Goal: Information Seeking & Learning: Learn about a topic

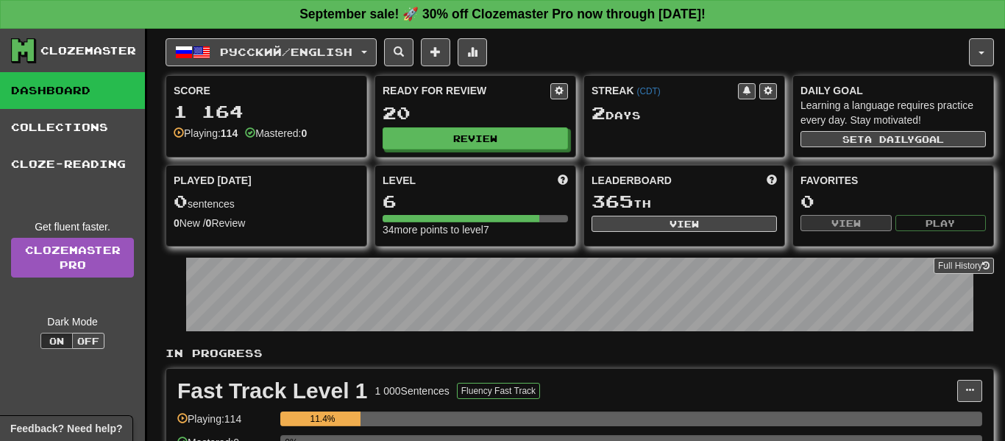
click at [680, 386] on div "Fast Track Level 1 1 000 Sentences Fluency Fast Track" at bounding box center [567, 391] width 780 height 22
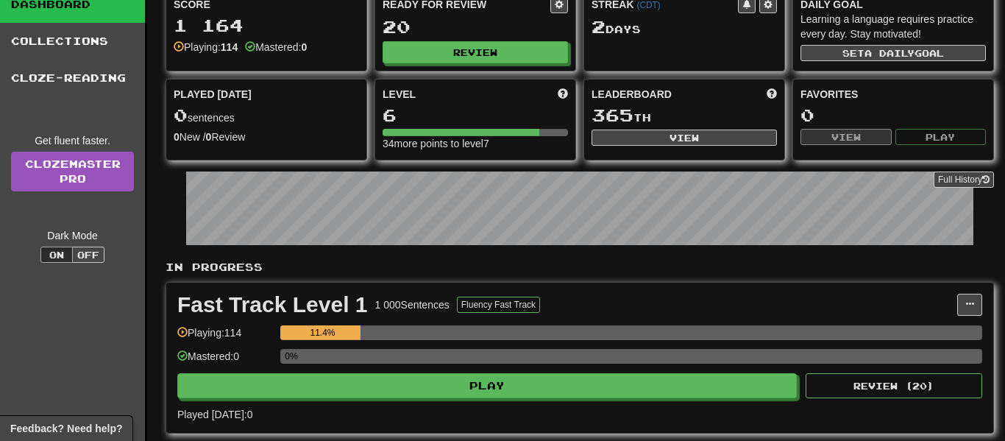
scroll to position [88, 0]
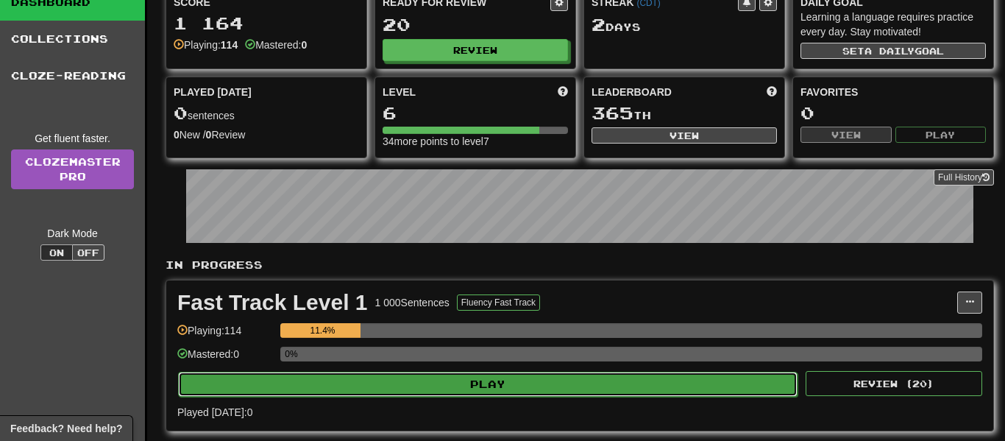
click at [690, 377] on button "Play" at bounding box center [488, 384] width 620 height 25
select select "**"
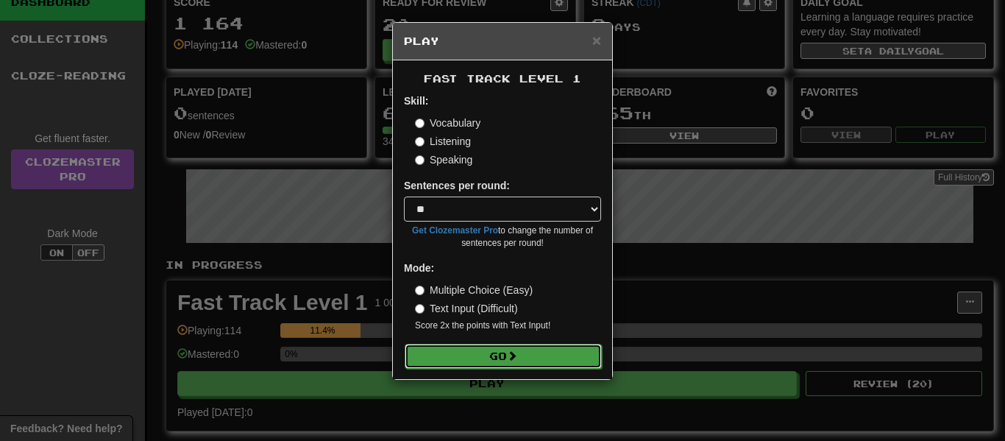
click at [471, 361] on button "Go" at bounding box center [503, 356] width 197 height 25
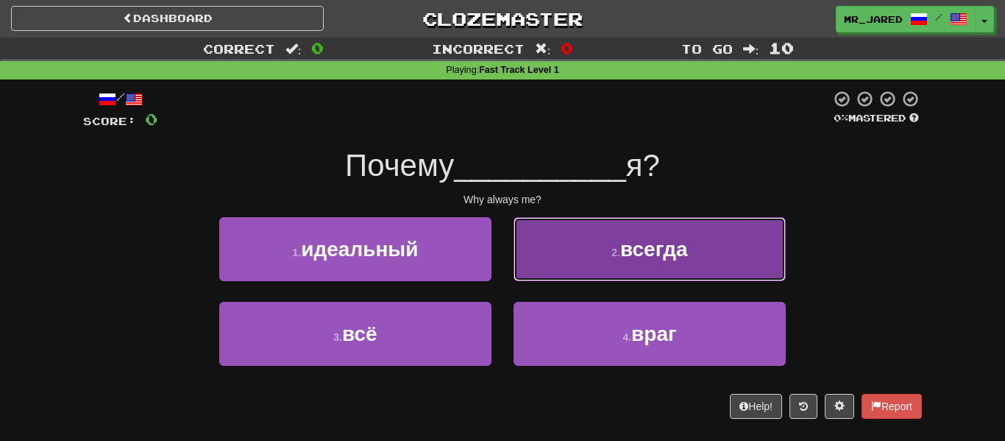
click at [628, 241] on span "всегда" at bounding box center [654, 249] width 68 height 23
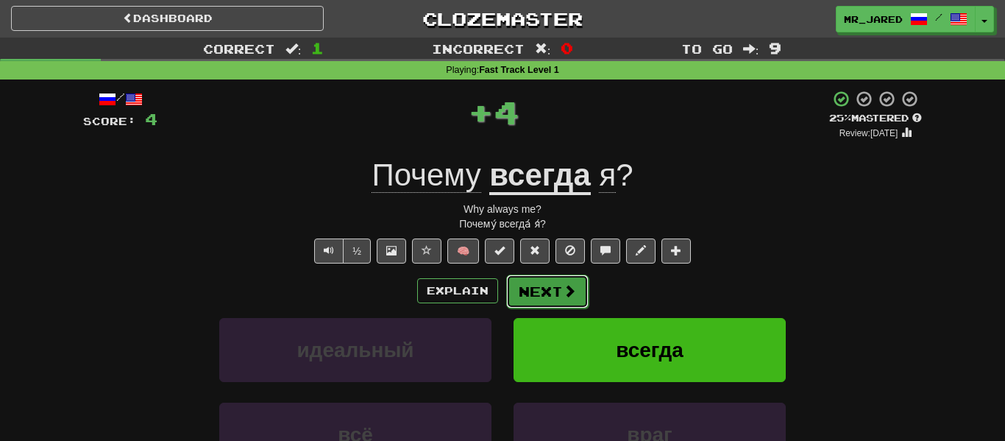
click at [577, 282] on button "Next" at bounding box center [547, 291] width 82 height 34
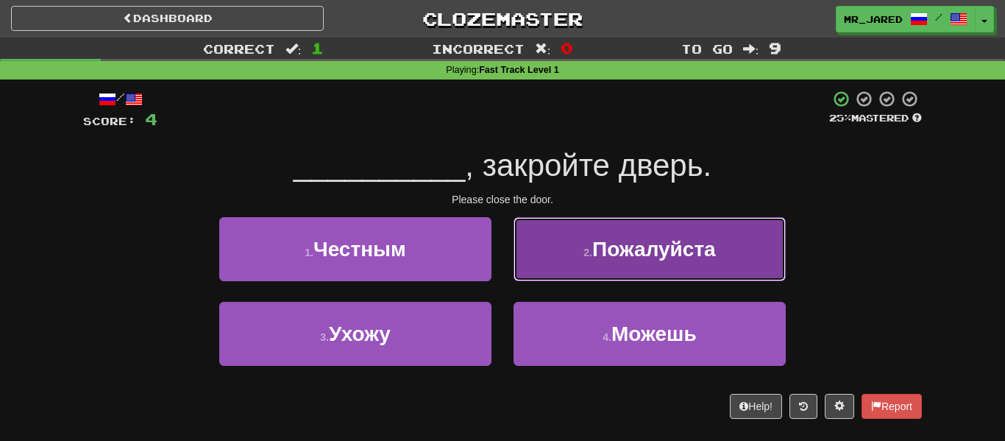
click at [574, 279] on button "2 . Пожалуйста" at bounding box center [650, 249] width 272 height 64
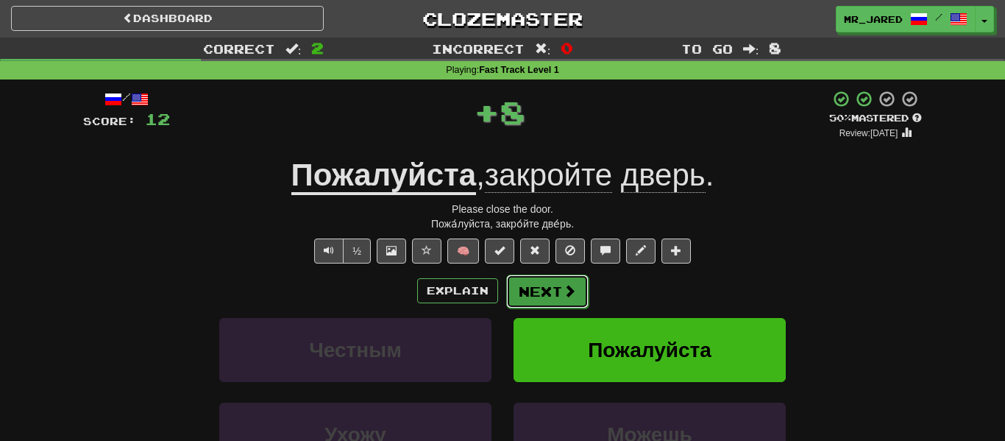
click at [577, 280] on button "Next" at bounding box center [547, 291] width 82 height 34
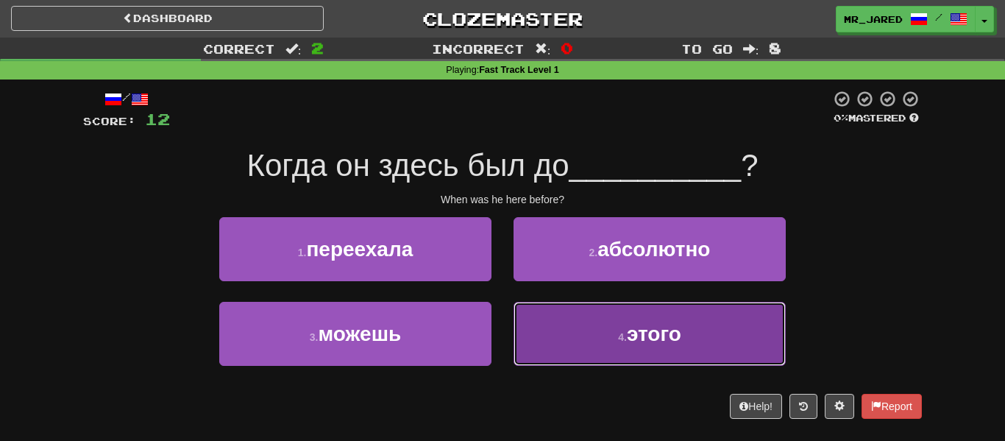
click at [550, 315] on button "4 . этого" at bounding box center [650, 334] width 272 height 64
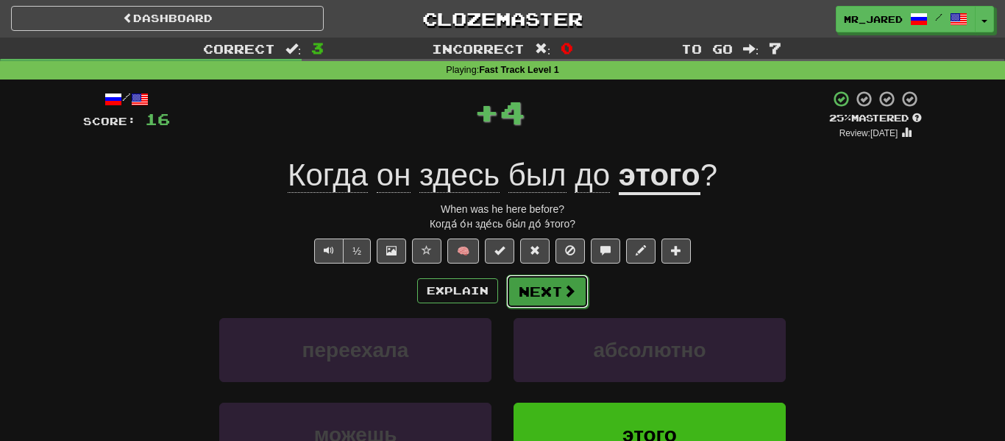
click at [551, 291] on button "Next" at bounding box center [547, 291] width 82 height 34
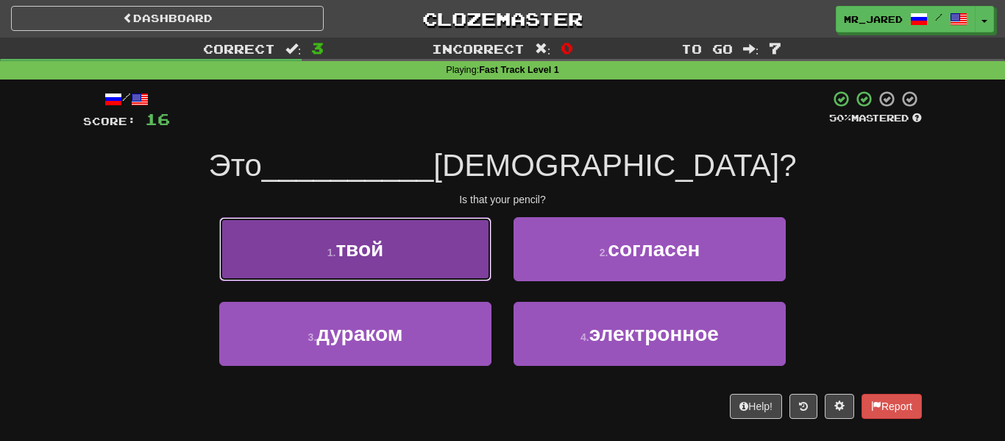
click at [372, 272] on button "1 . твой" at bounding box center [355, 249] width 272 height 64
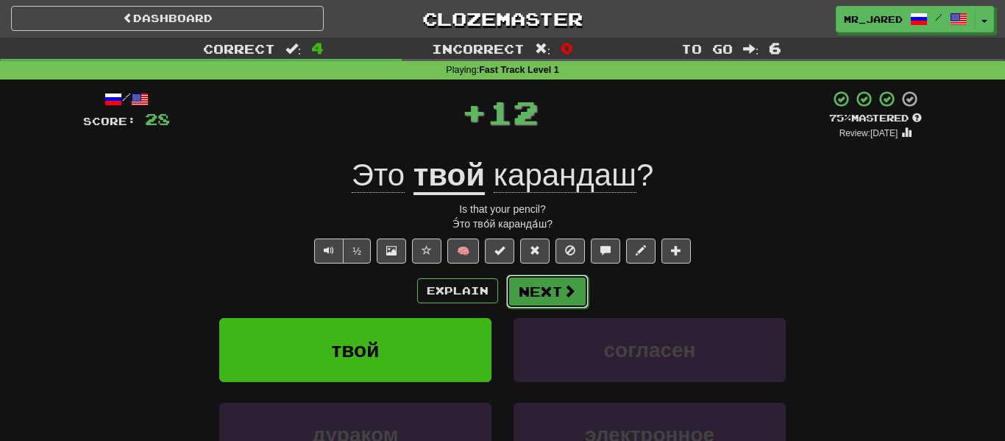
click at [547, 281] on button "Next" at bounding box center [547, 291] width 82 height 34
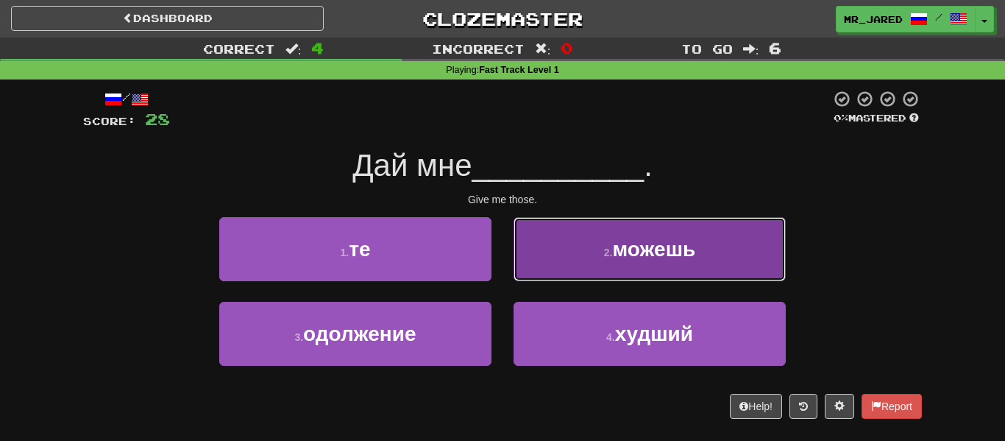
click at [552, 251] on button "2 . можешь" at bounding box center [650, 249] width 272 height 64
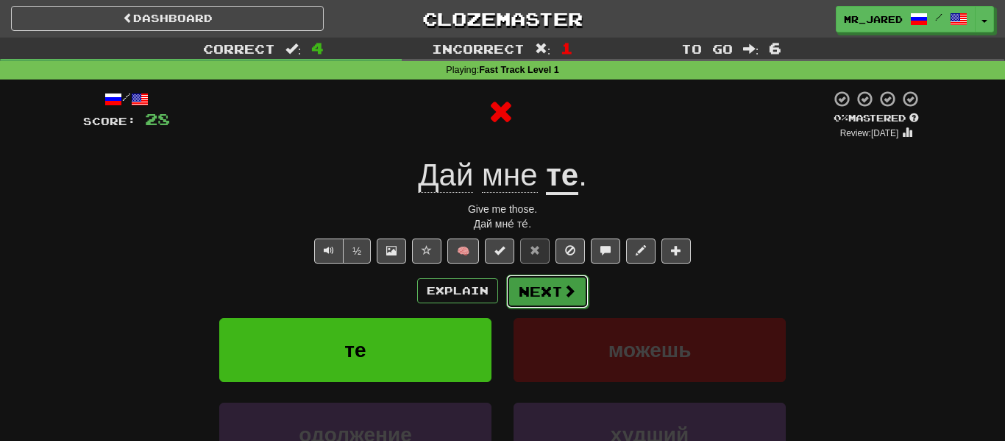
click at [541, 285] on button "Next" at bounding box center [547, 291] width 82 height 34
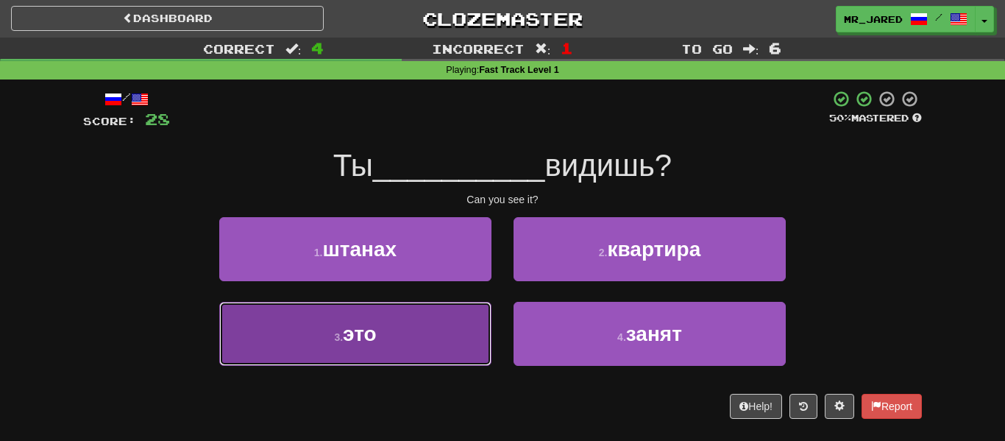
click at [484, 303] on button "3 . это" at bounding box center [355, 334] width 272 height 64
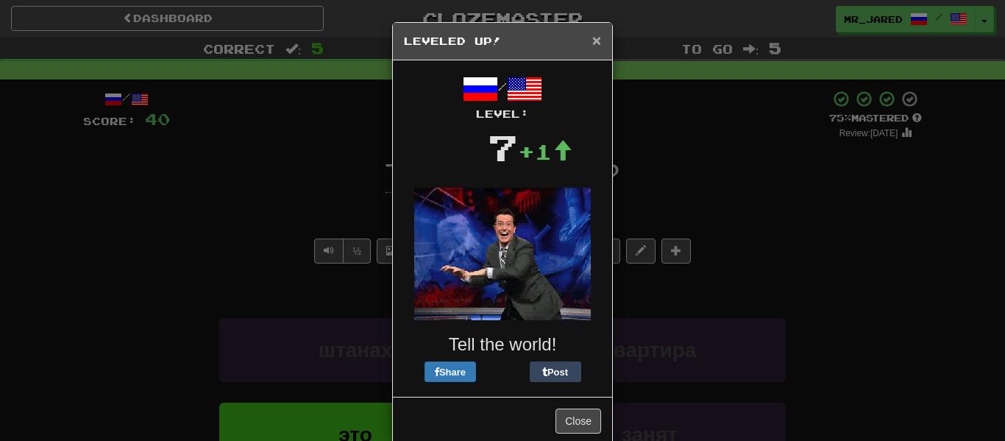
click at [592, 43] on span "×" at bounding box center [596, 40] width 9 height 17
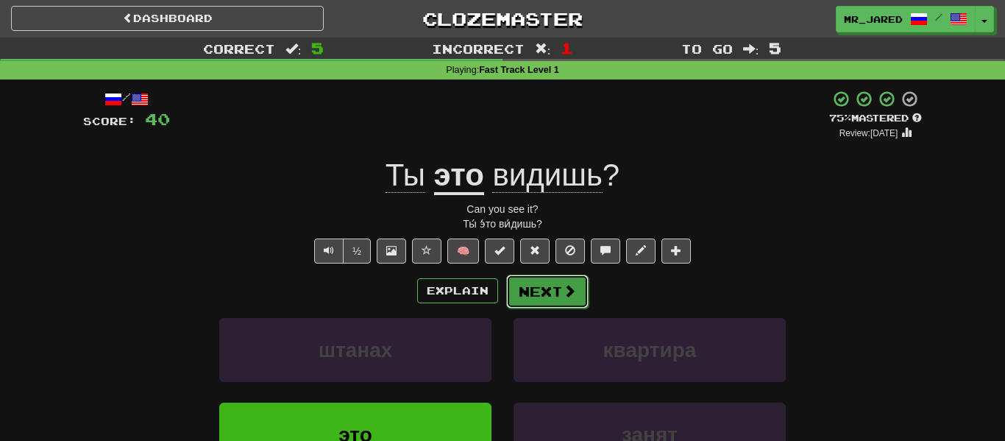
click at [553, 284] on button "Next" at bounding box center [547, 291] width 82 height 34
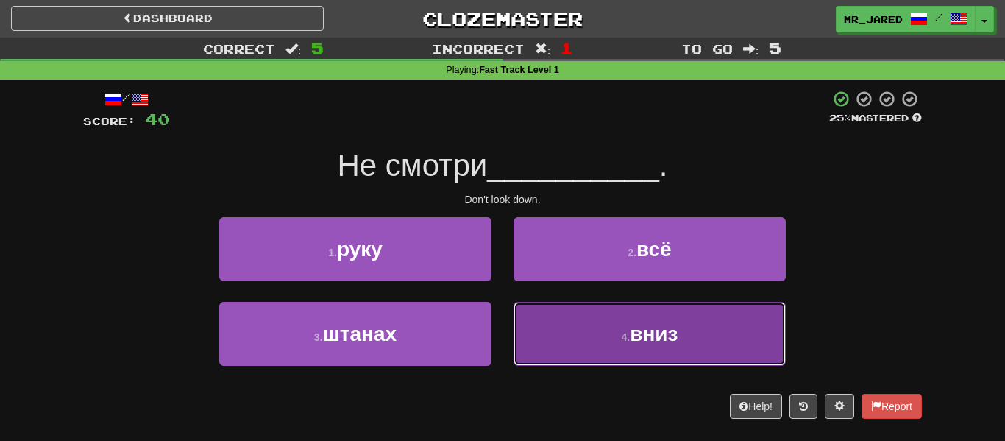
click at [549, 335] on button "4 . вниз" at bounding box center [650, 334] width 272 height 64
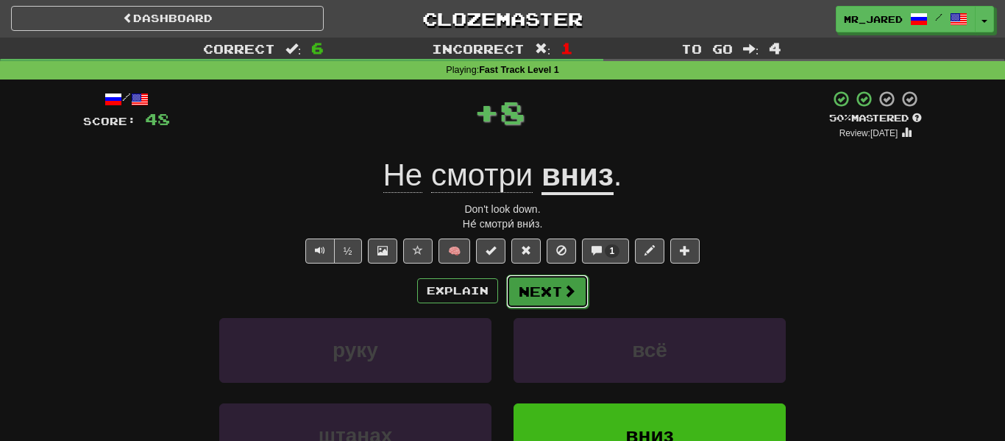
click at [556, 276] on button "Next" at bounding box center [547, 291] width 82 height 34
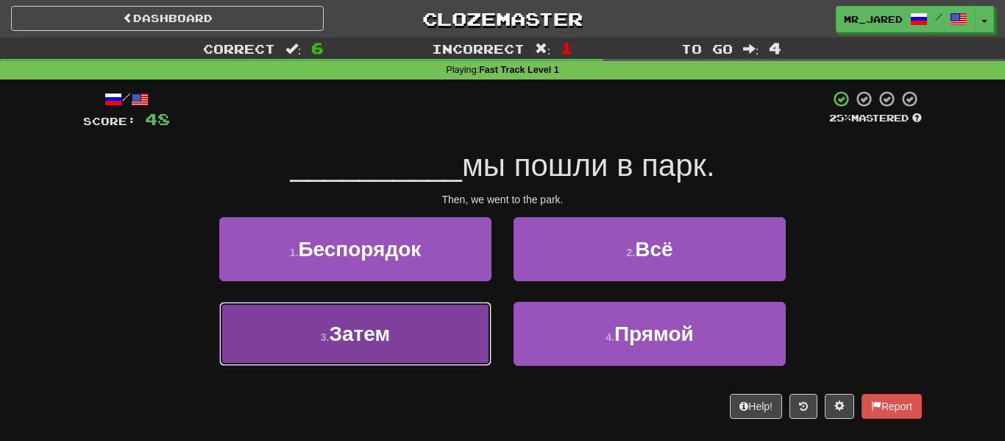
click at [485, 326] on button "3 . Затем" at bounding box center [355, 334] width 272 height 64
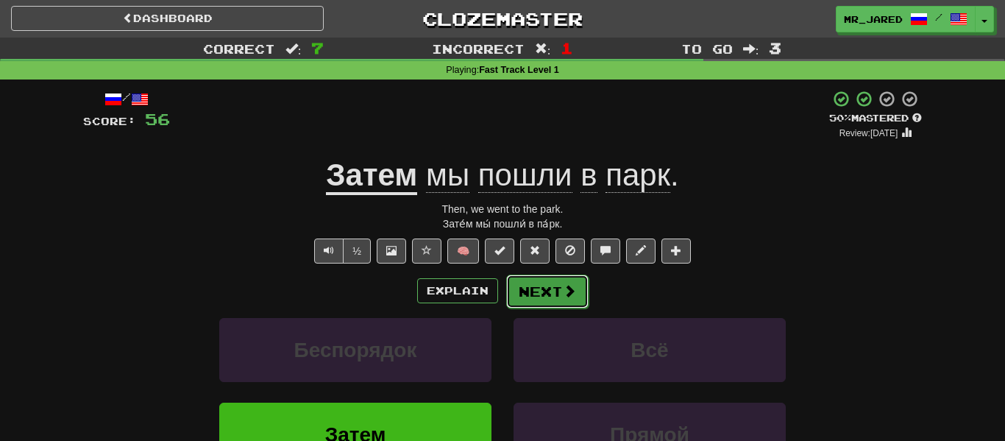
click at [531, 286] on button "Next" at bounding box center [547, 291] width 82 height 34
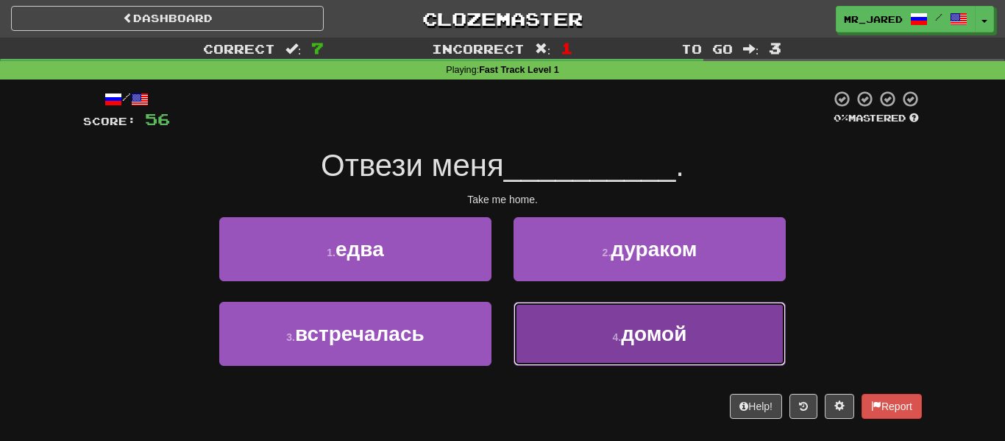
click at [574, 319] on button "4 . домой" at bounding box center [650, 334] width 272 height 64
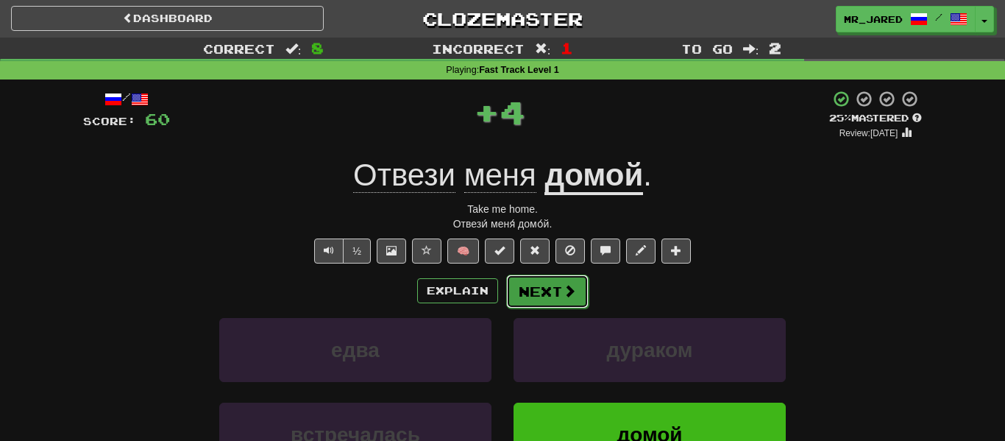
click at [561, 301] on button "Next" at bounding box center [547, 291] width 82 height 34
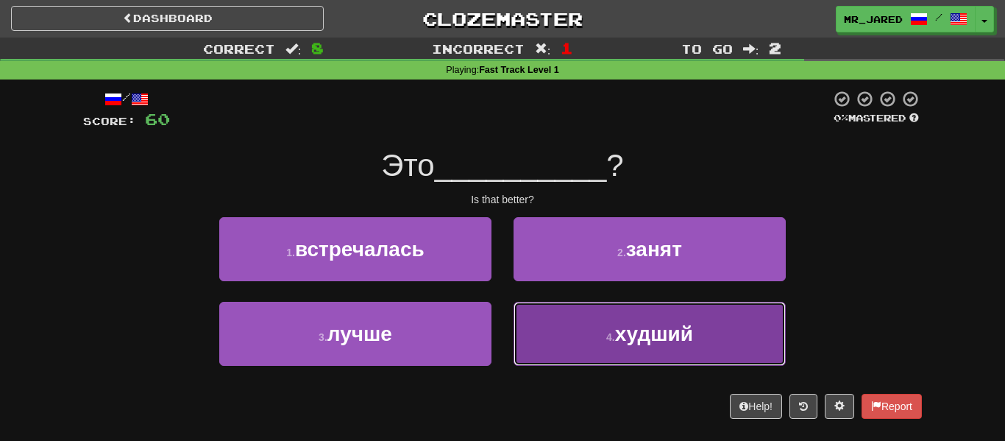
click at [551, 305] on button "4 . худший" at bounding box center [650, 334] width 272 height 64
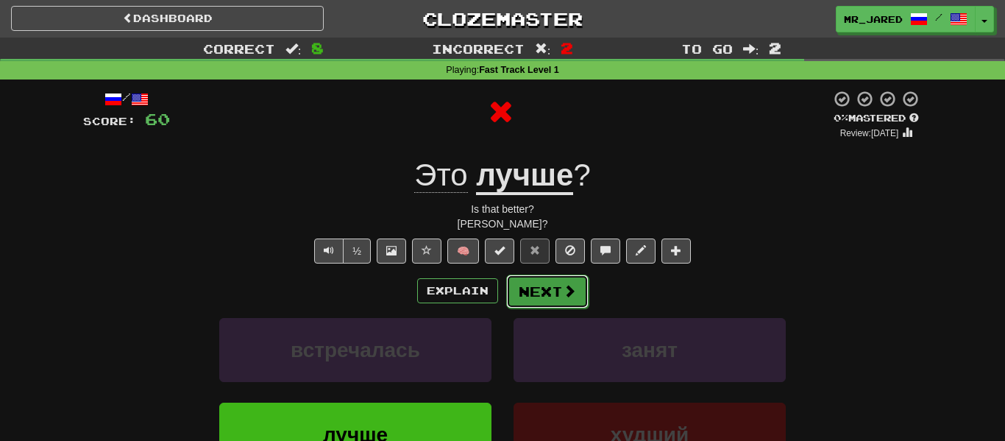
click at [549, 301] on button "Next" at bounding box center [547, 291] width 82 height 34
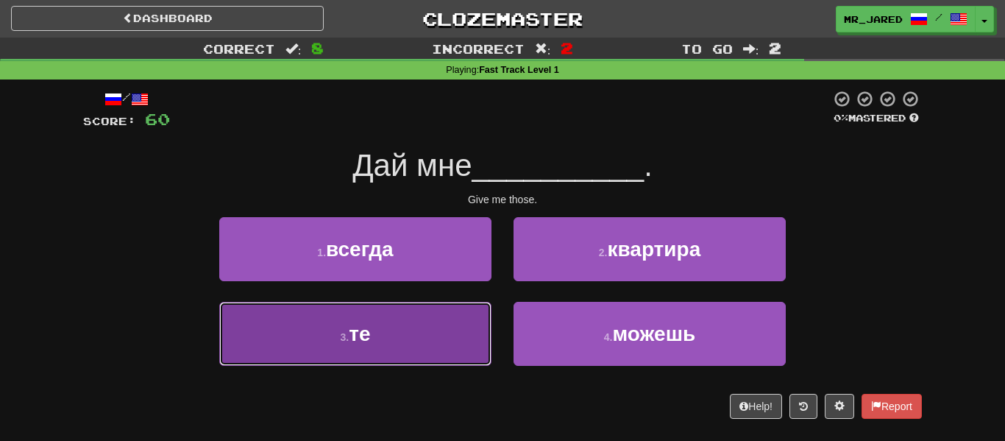
click at [394, 364] on button "3 . те" at bounding box center [355, 334] width 272 height 64
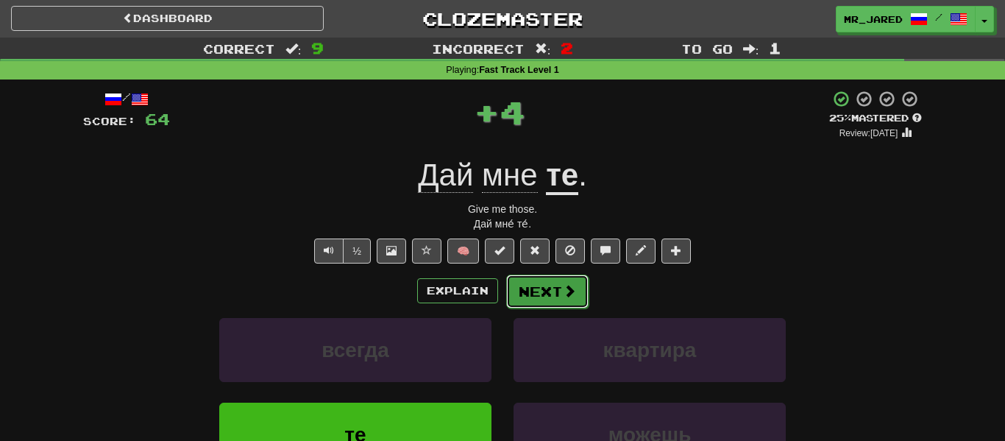
click at [527, 297] on button "Next" at bounding box center [547, 291] width 82 height 34
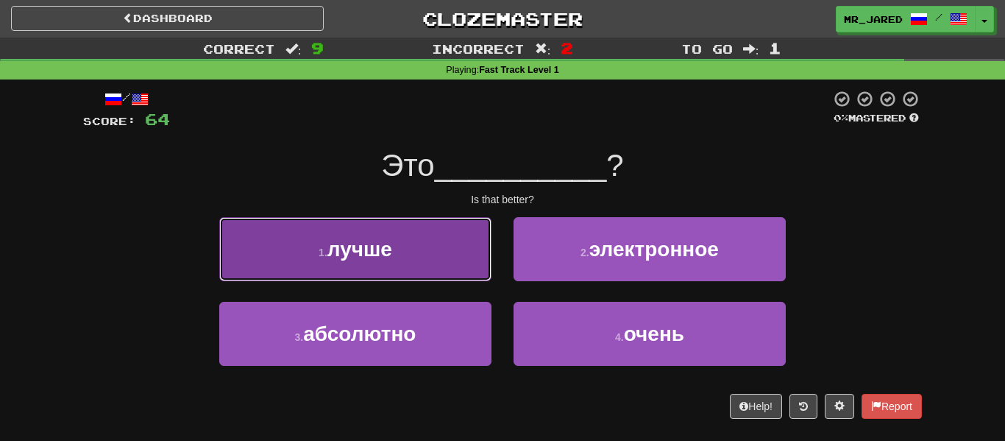
click at [375, 231] on button "1 . лучше" at bounding box center [355, 249] width 272 height 64
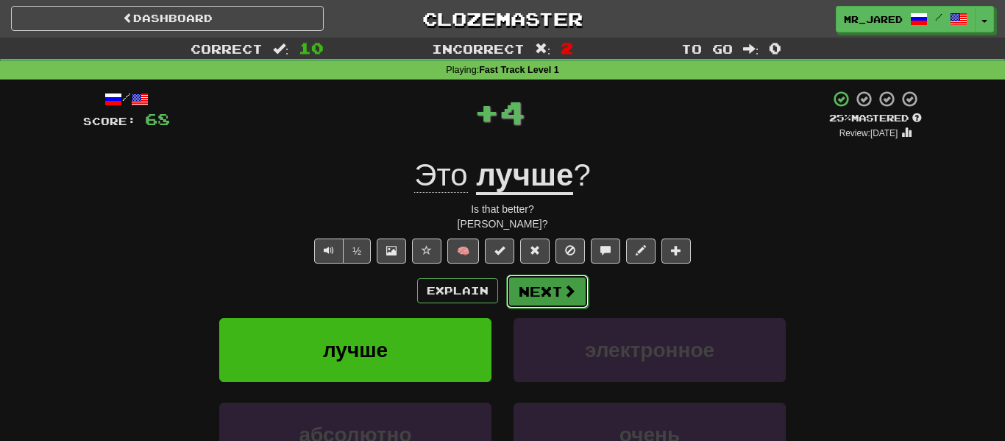
click at [559, 280] on button "Next" at bounding box center [547, 291] width 82 height 34
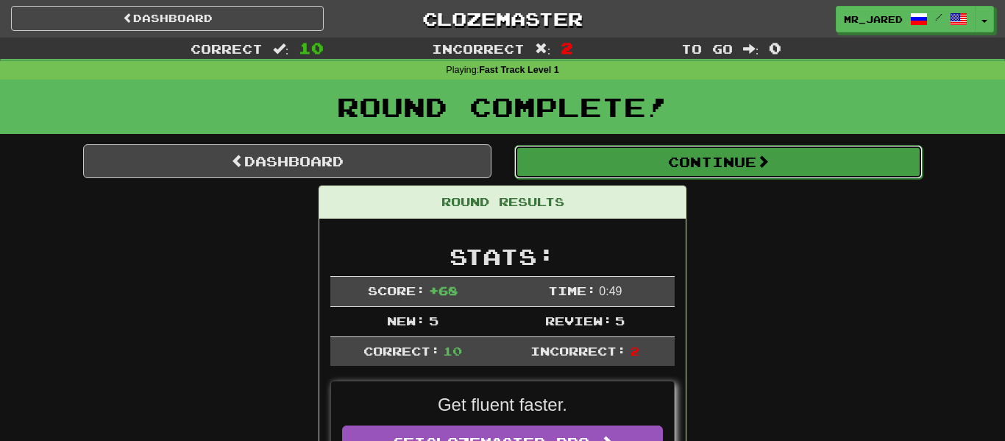
click at [637, 164] on button "Continue" at bounding box center [718, 162] width 408 height 34
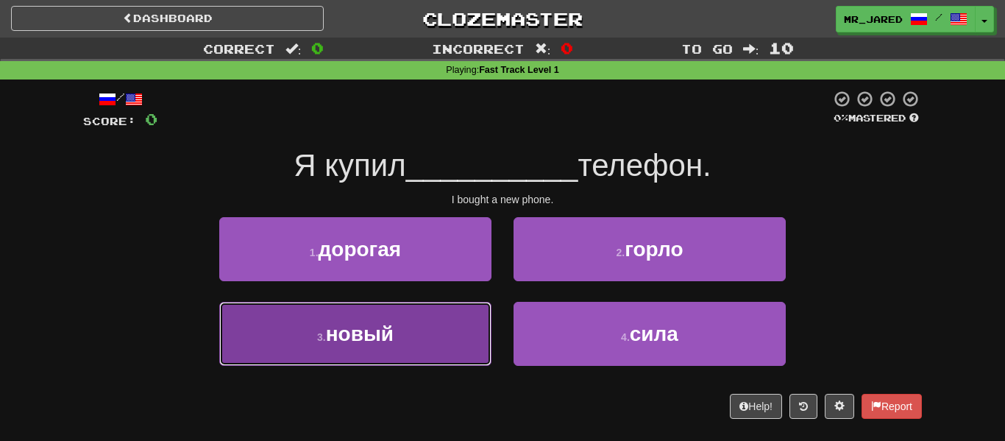
click at [406, 322] on button "3 . новый" at bounding box center [355, 334] width 272 height 64
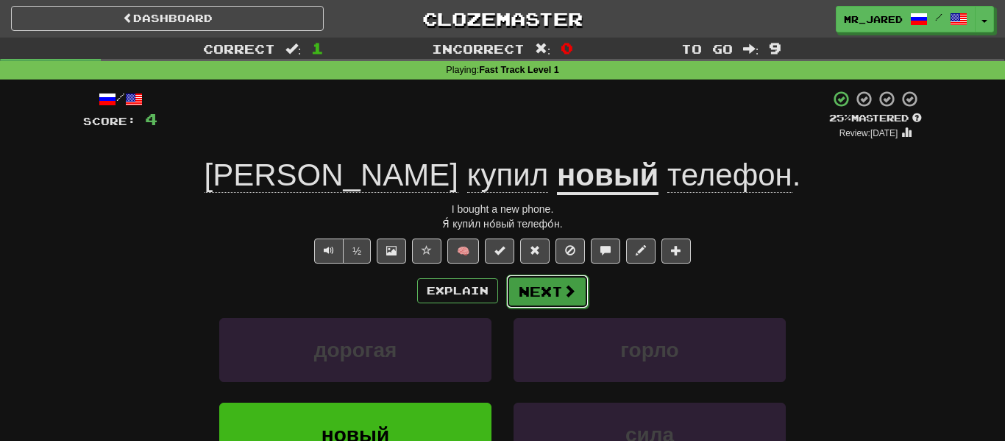
click at [550, 283] on button "Next" at bounding box center [547, 291] width 82 height 34
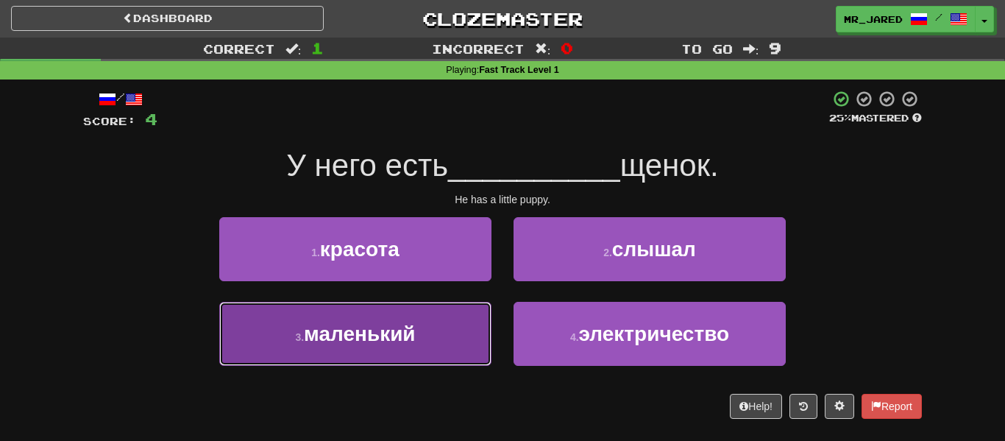
click at [447, 327] on button "3 . маленький" at bounding box center [355, 334] width 272 height 64
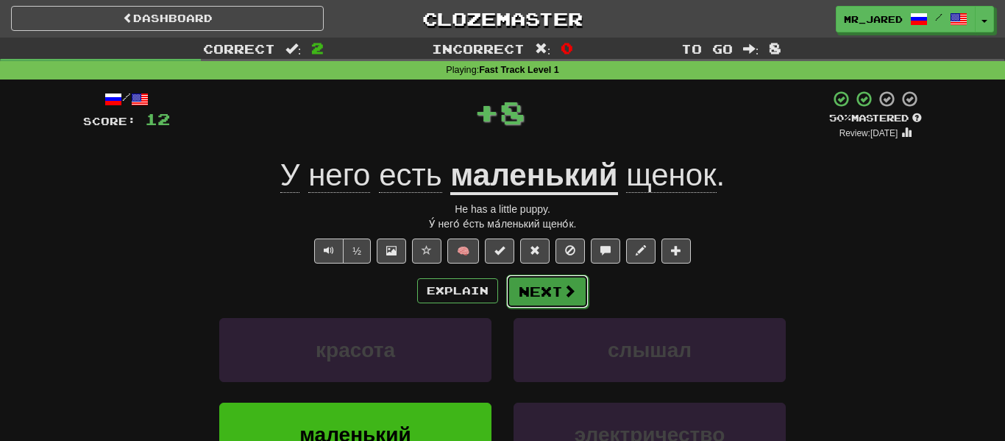
click at [512, 301] on button "Next" at bounding box center [547, 291] width 82 height 34
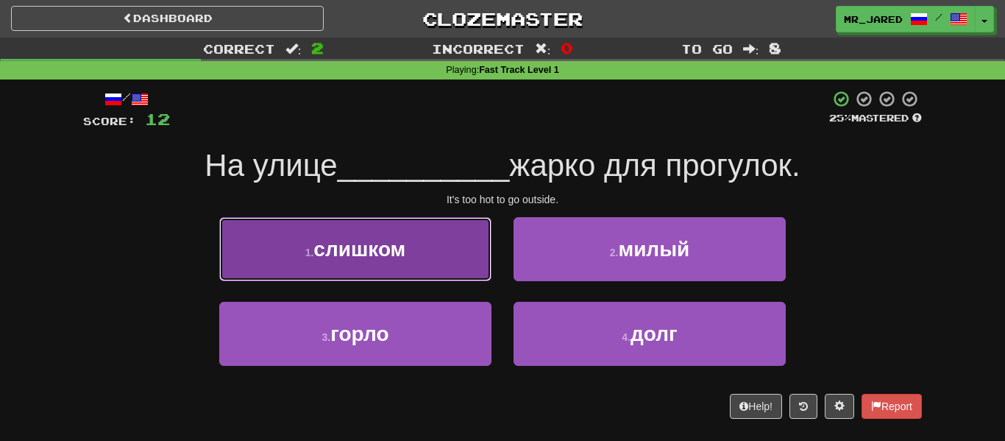
click at [485, 273] on button "1 . слишком" at bounding box center [355, 249] width 272 height 64
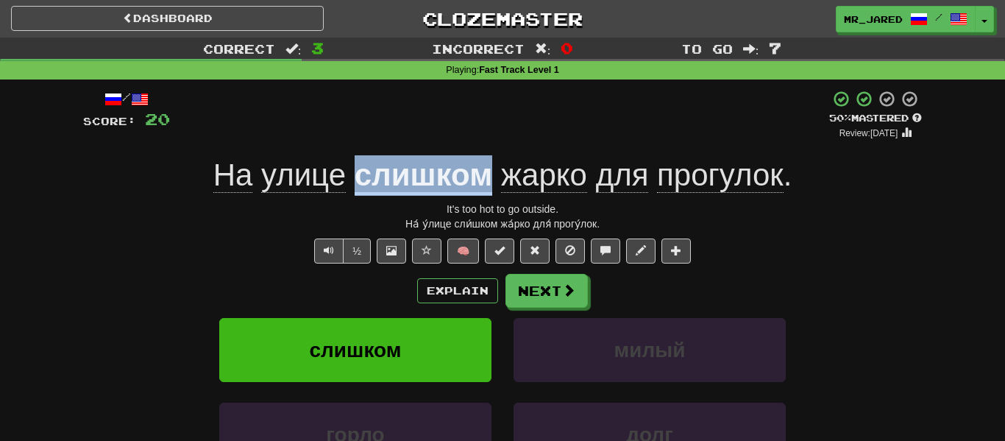
copy u "слишком"
drag, startPoint x: 494, startPoint y: 181, endPoint x: 362, endPoint y: 181, distance: 131.7
click at [362, 181] on div "На улице слишком жарко для прогулок ." at bounding box center [502, 175] width 839 height 40
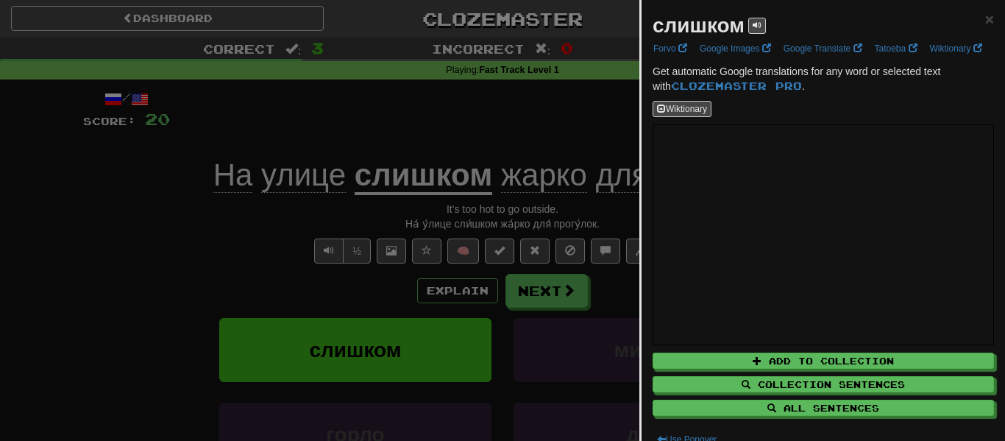
click at [525, 146] on div at bounding box center [502, 220] width 1005 height 441
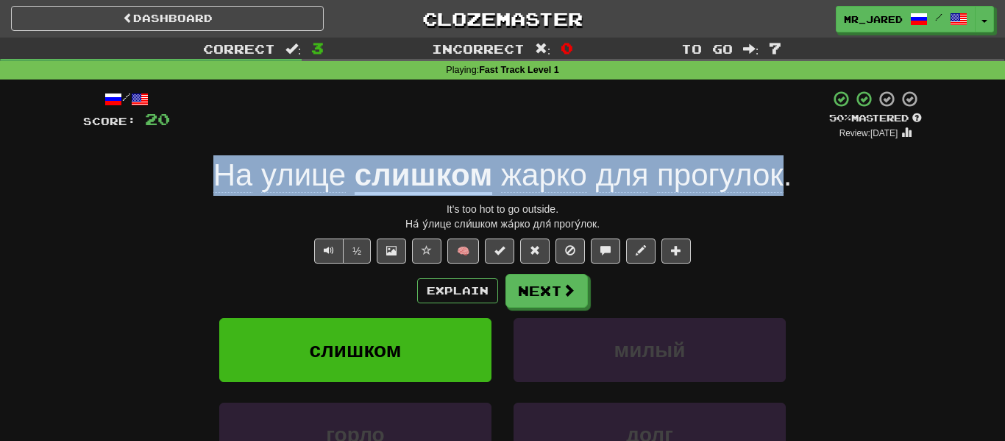
copy div "На улице слишком жарко для прогулок"
drag, startPoint x: 785, startPoint y: 180, endPoint x: 175, endPoint y: 188, distance: 610.0
click at [175, 188] on div "На улице слишком жарко для прогулок ." at bounding box center [502, 175] width 839 height 40
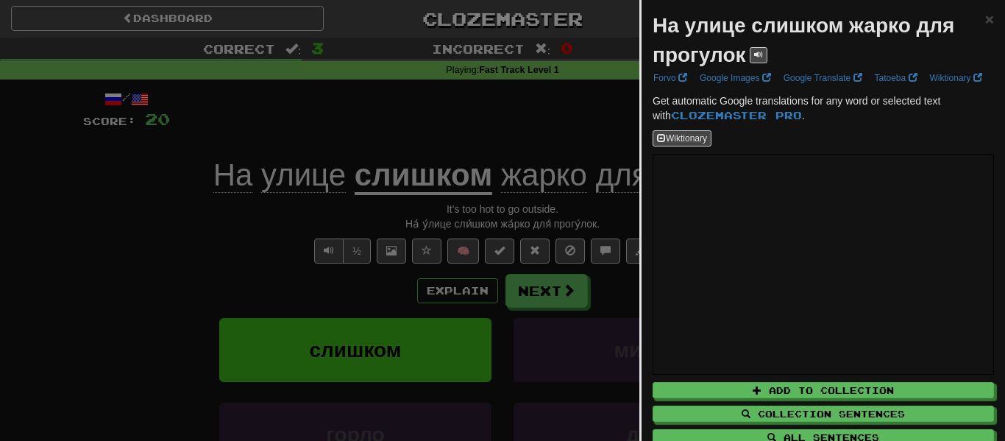
click at [388, 122] on div at bounding box center [502, 220] width 1005 height 441
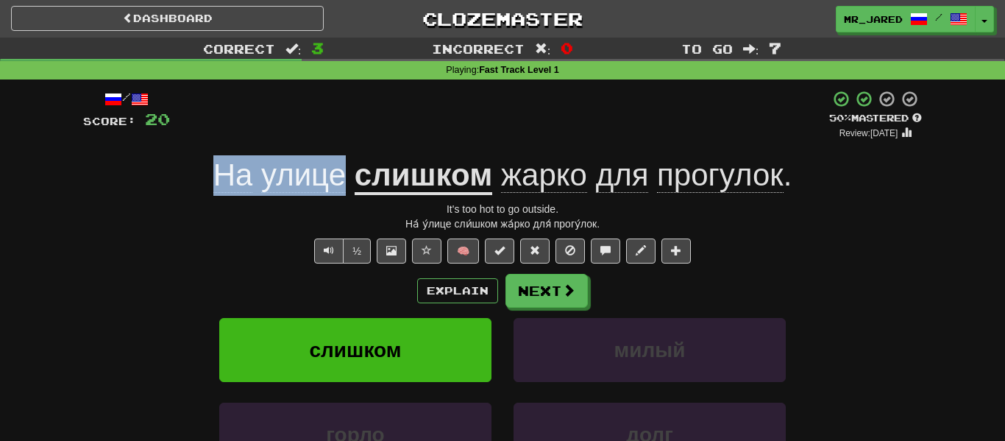
copy span "На улице"
drag, startPoint x: 214, startPoint y: 181, endPoint x: 349, endPoint y: 188, distance: 134.8
click at [349, 188] on span "На улице" at bounding box center [283, 174] width 141 height 35
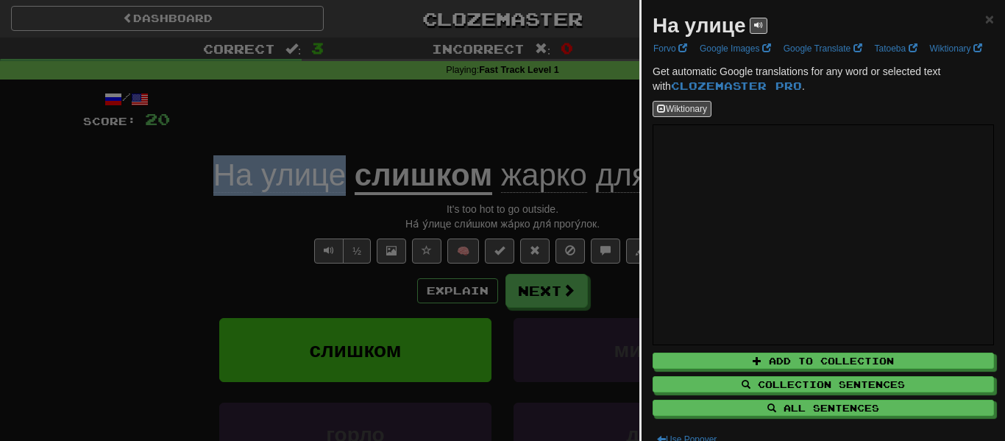
click at [603, 116] on div at bounding box center [502, 220] width 1005 height 441
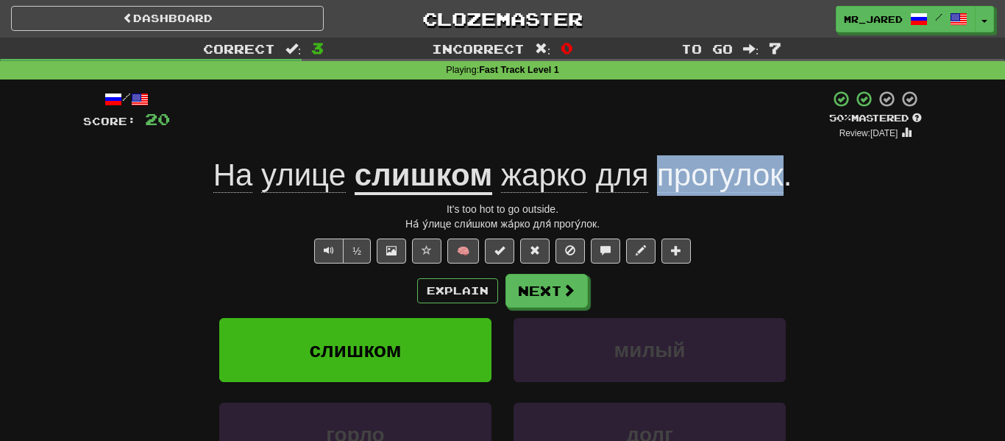
copy span "прогулок"
drag, startPoint x: 656, startPoint y: 171, endPoint x: 781, endPoint y: 185, distance: 125.1
click at [781, 185] on span "жарко для прогулок ." at bounding box center [641, 174] width 299 height 35
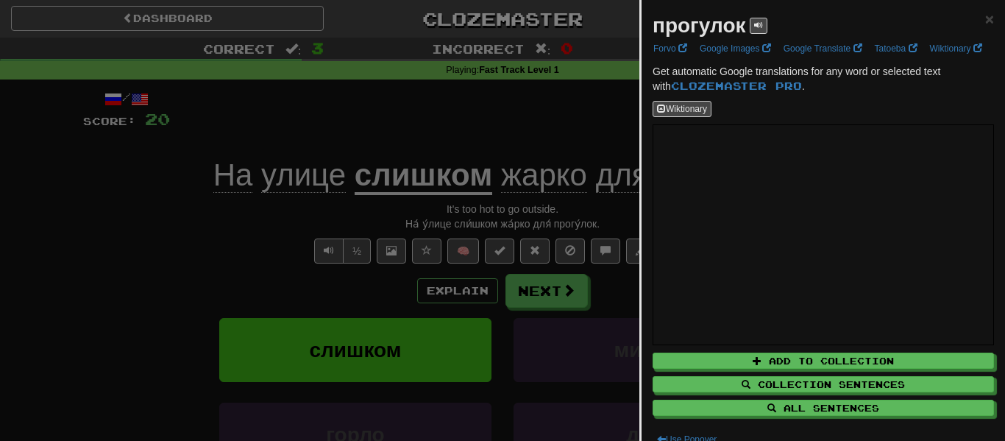
click at [561, 120] on div at bounding box center [502, 220] width 1005 height 441
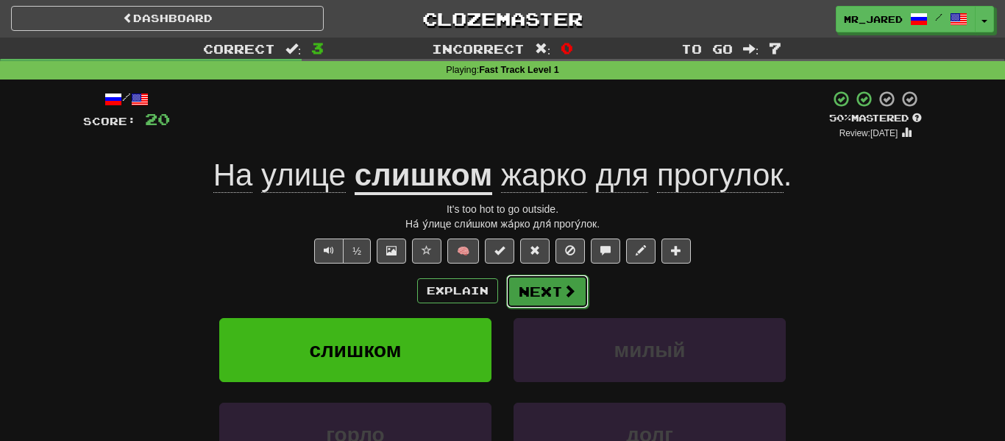
click at [560, 288] on button "Next" at bounding box center [547, 291] width 82 height 34
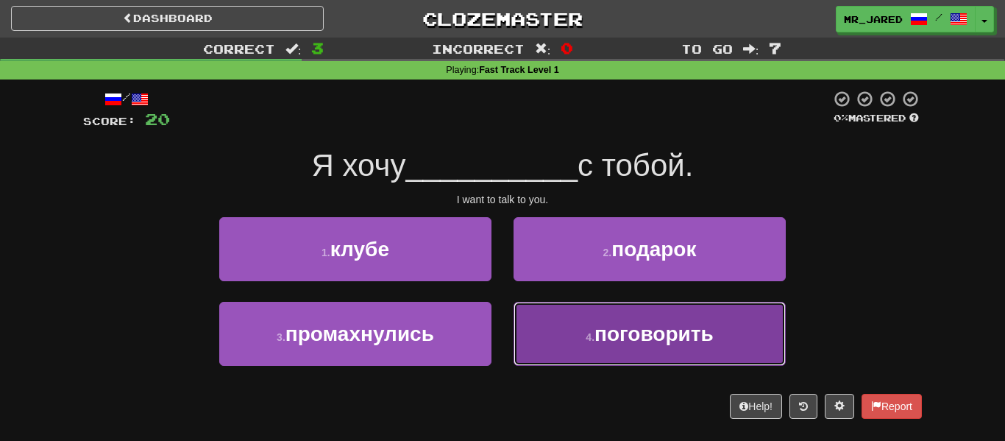
click at [561, 319] on button "4 . поговорить" at bounding box center [650, 334] width 272 height 64
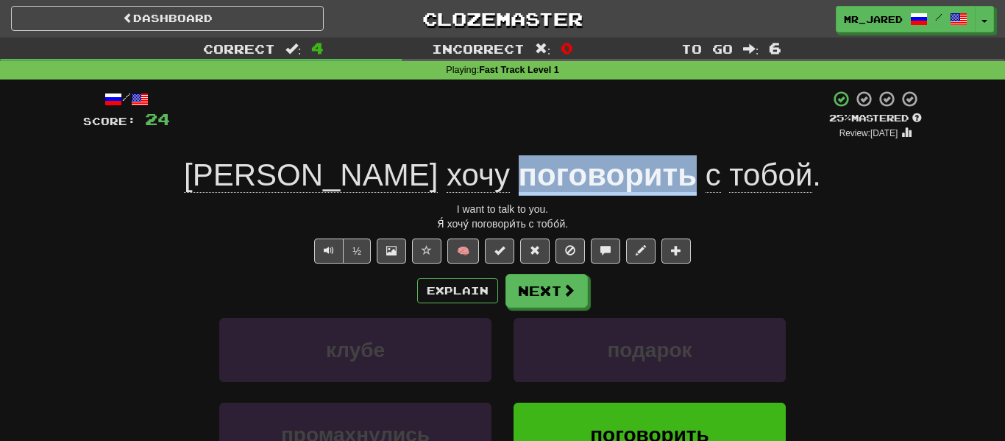
copy u "поговорить"
drag, startPoint x: 399, startPoint y: 180, endPoint x: 581, endPoint y: 186, distance: 182.6
click at [581, 186] on div "Я хочу поговорить с тобой ." at bounding box center [502, 175] width 839 height 40
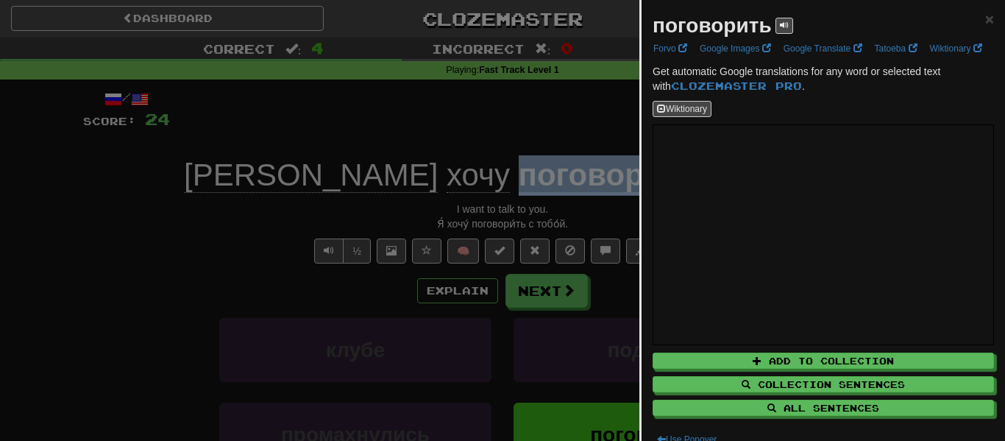
click at [602, 113] on div at bounding box center [502, 220] width 1005 height 441
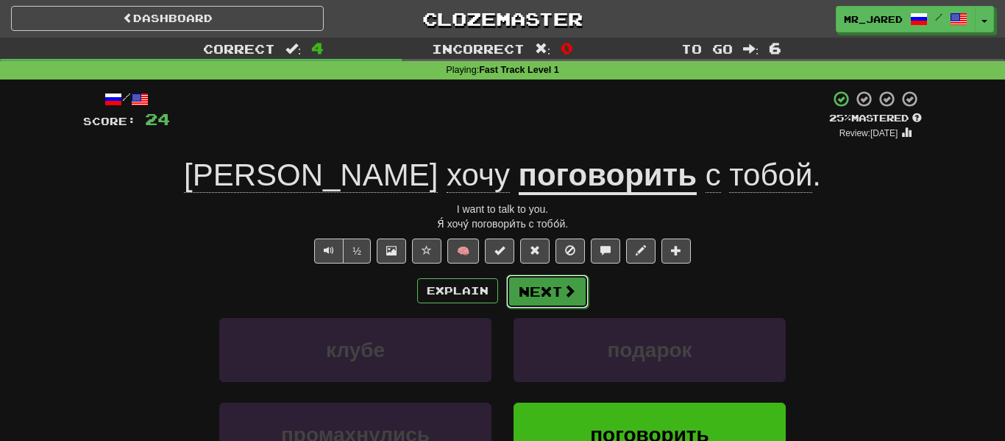
click at [544, 274] on div "Explain Next" at bounding box center [502, 291] width 839 height 34
click at [542, 283] on button "Next" at bounding box center [547, 291] width 82 height 34
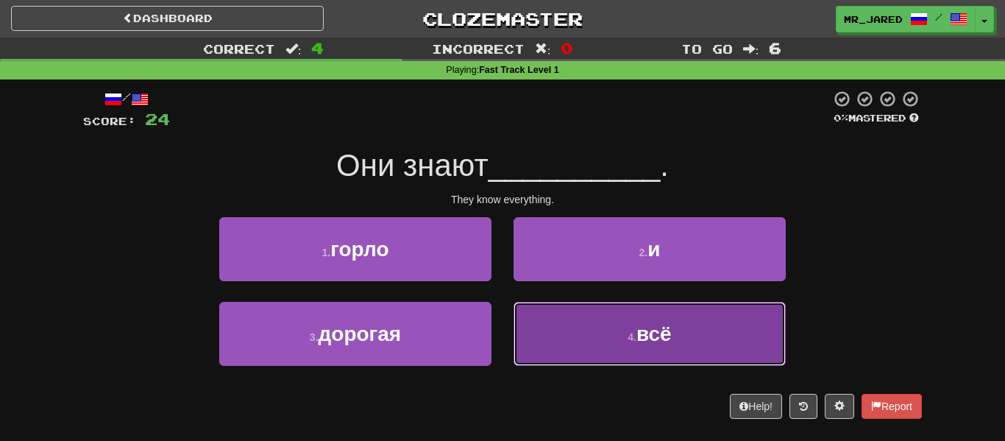
click at [617, 365] on button "4 . всё" at bounding box center [650, 334] width 272 height 64
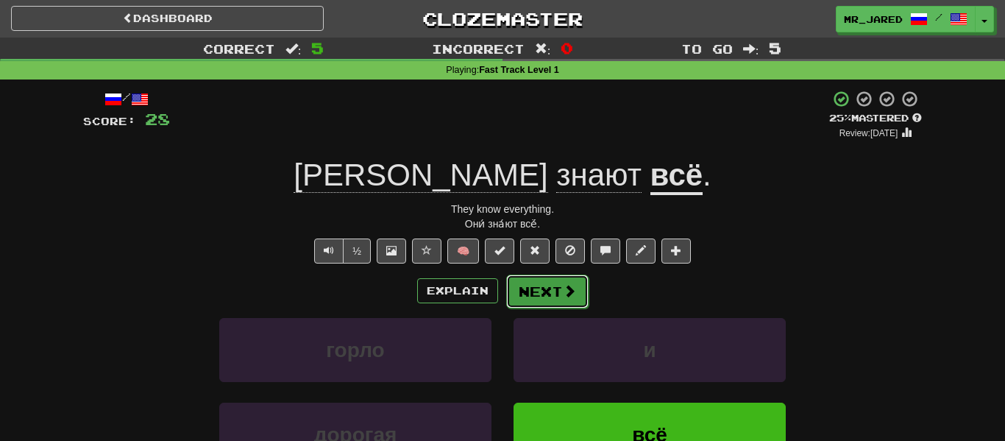
click at [584, 287] on button "Next" at bounding box center [547, 291] width 82 height 34
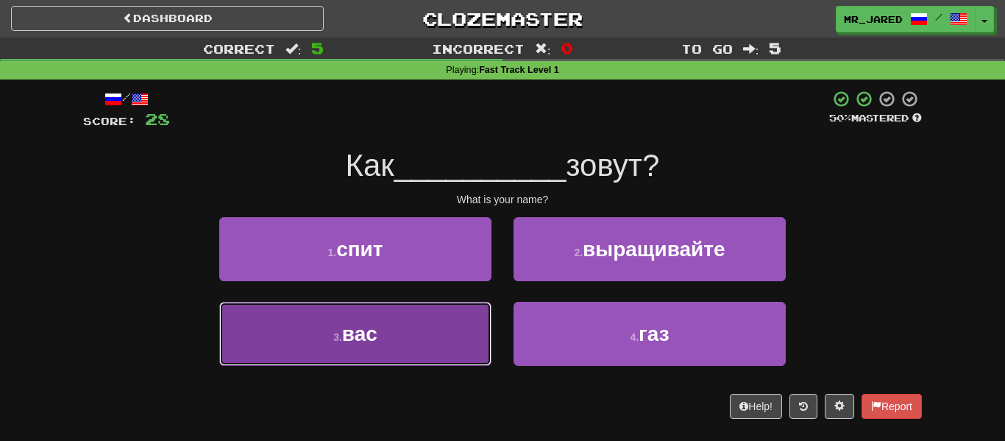
click at [481, 338] on button "3 . вас" at bounding box center [355, 334] width 272 height 64
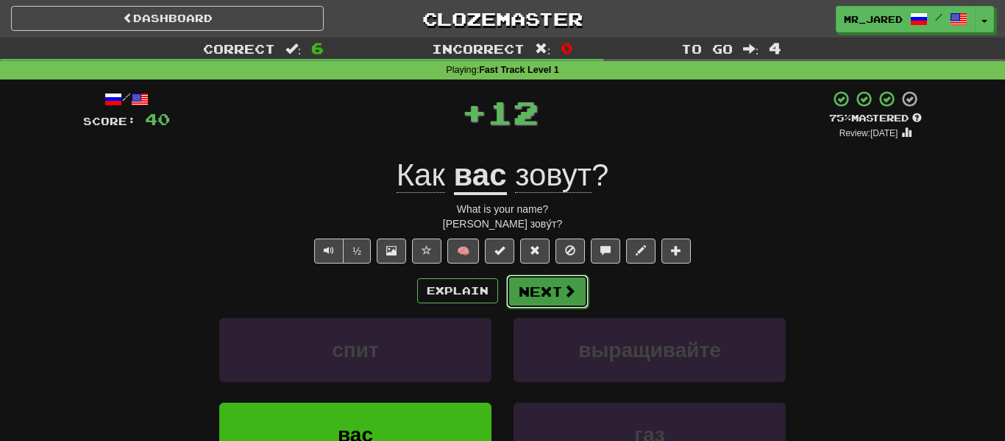
click at [570, 285] on span at bounding box center [569, 290] width 13 height 13
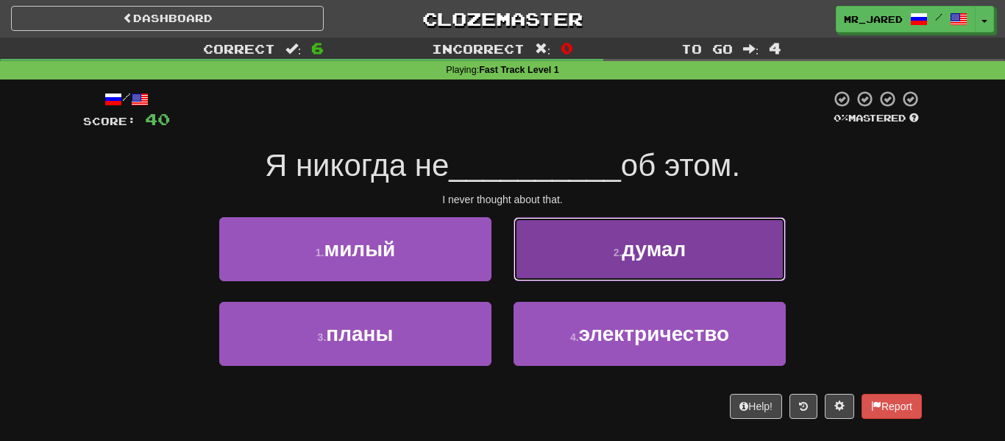
click at [576, 242] on button "2 . думал" at bounding box center [650, 249] width 272 height 64
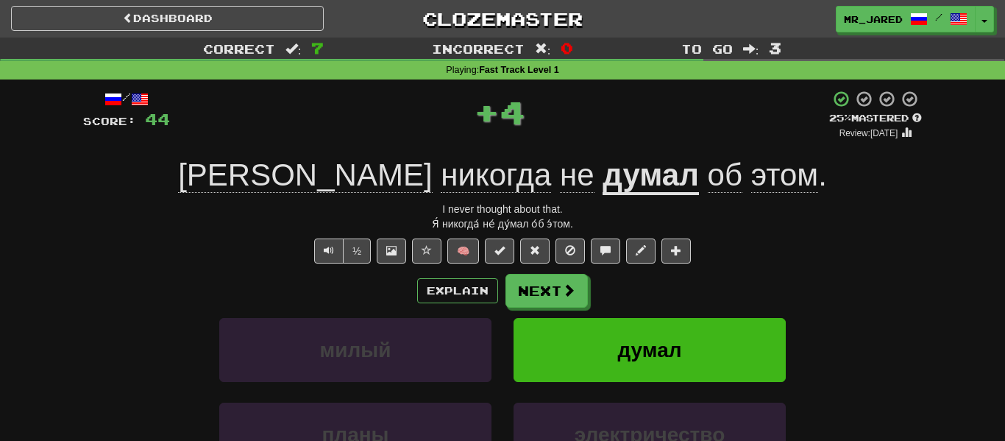
click at [539, 308] on div "Explain Next милый думал планы электричество Learn more: милый думал планы элек…" at bounding box center [502, 392] width 839 height 236
click at [542, 297] on button "Next" at bounding box center [547, 291] width 82 height 34
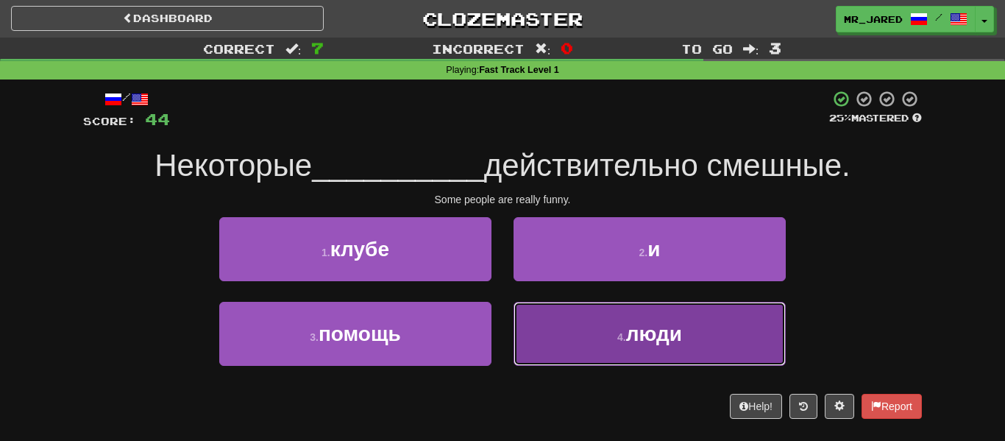
click at [585, 318] on button "4 . люди" at bounding box center [650, 334] width 272 height 64
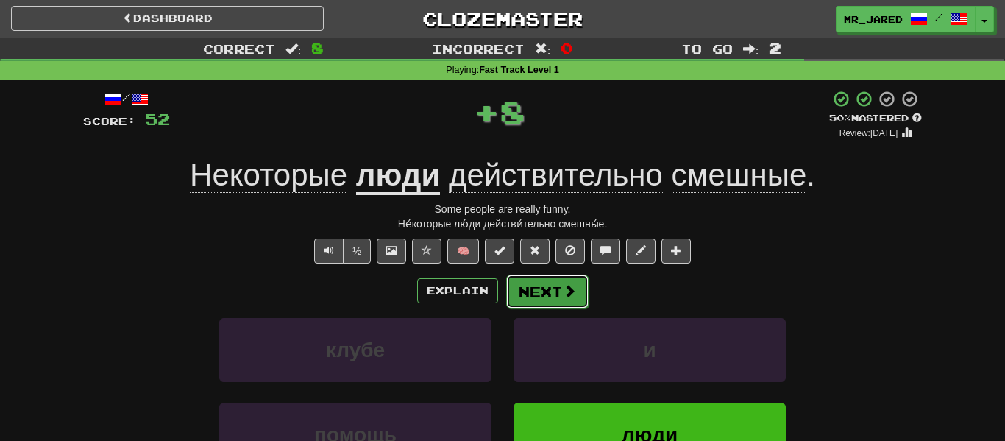
click at [572, 299] on button "Next" at bounding box center [547, 291] width 82 height 34
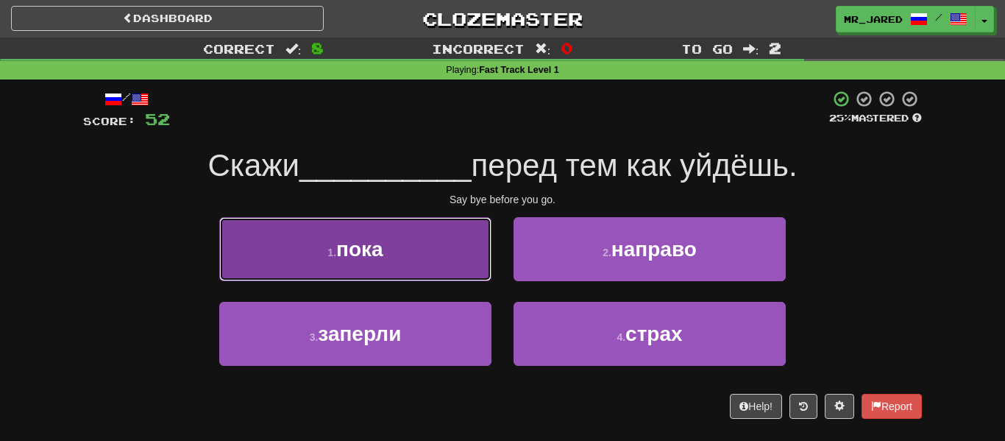
click at [484, 252] on button "1 . пока" at bounding box center [355, 249] width 272 height 64
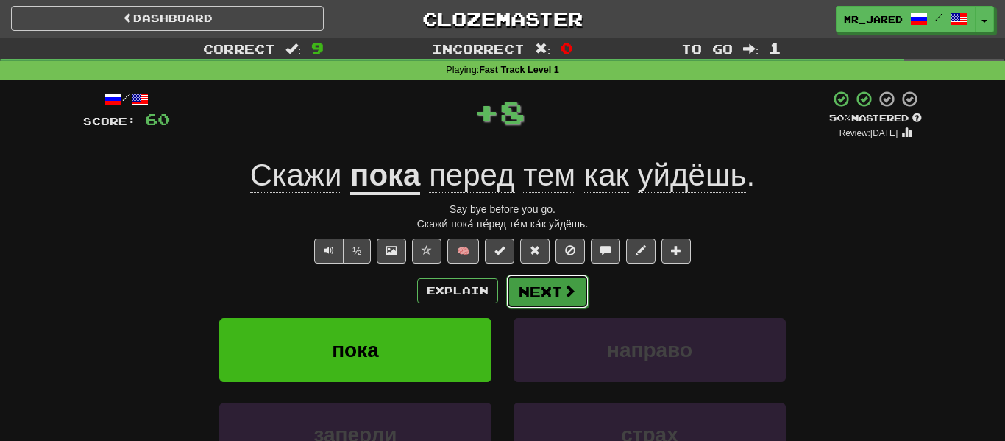
click at [571, 286] on span at bounding box center [569, 290] width 13 height 13
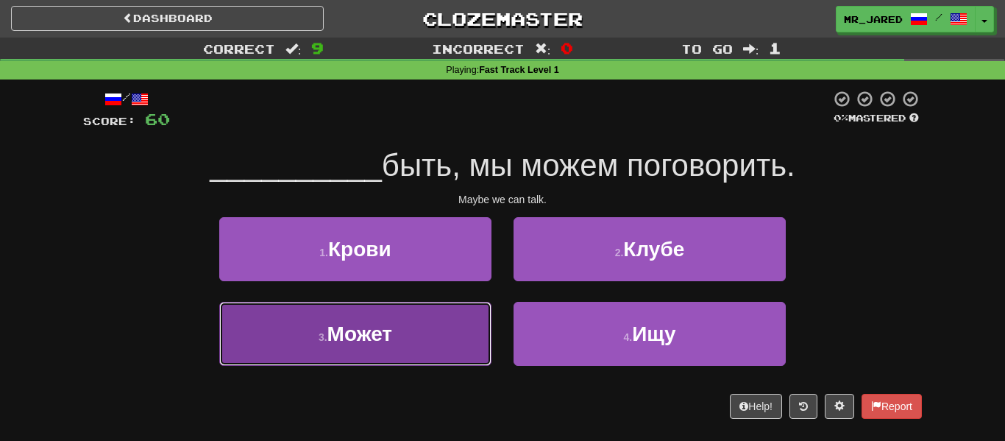
click at [455, 340] on button "3 . Может" at bounding box center [355, 334] width 272 height 64
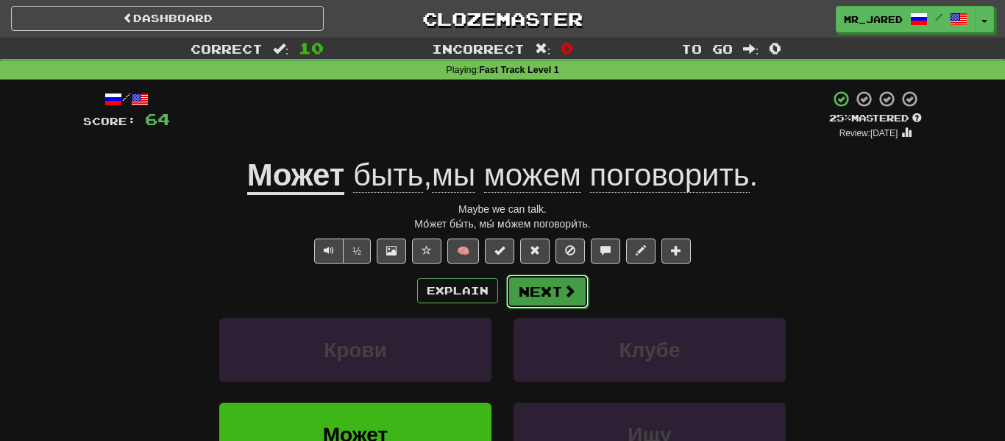
click at [514, 291] on button "Next" at bounding box center [547, 291] width 82 height 34
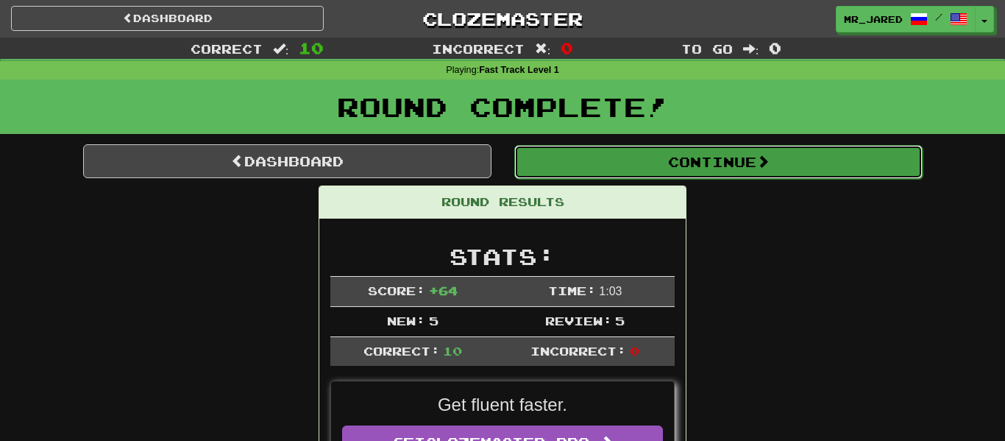
click at [581, 147] on button "Continue" at bounding box center [718, 162] width 408 height 34
